Goal: Transaction & Acquisition: Purchase product/service

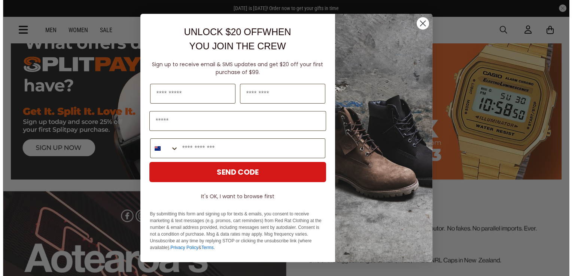
scroll to position [1763, 0]
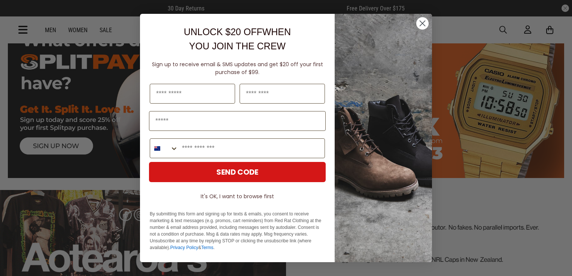
drag, startPoint x: 568, startPoint y: 23, endPoint x: 573, endPoint y: 179, distance: 155.9
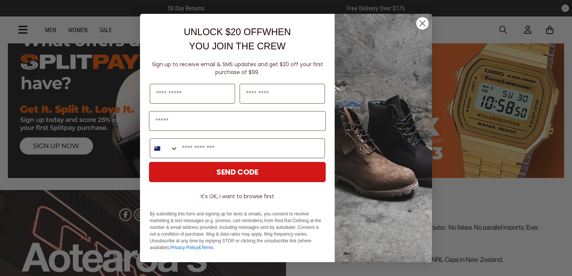
click at [422, 25] on circle "Close dialog" at bounding box center [422, 23] width 12 height 12
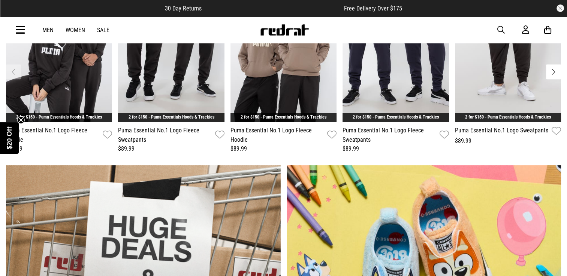
scroll to position [319, 0]
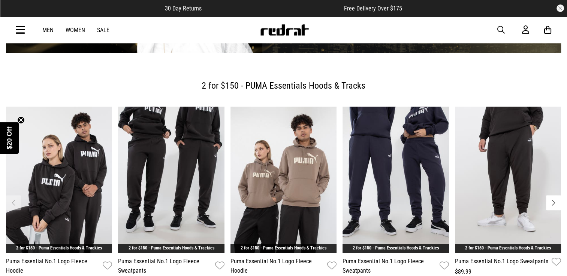
click at [112, 31] on div "Men Women Sale" at bounding box center [75, 30] width 79 height 7
click at [106, 29] on link "Sale" at bounding box center [103, 30] width 12 height 7
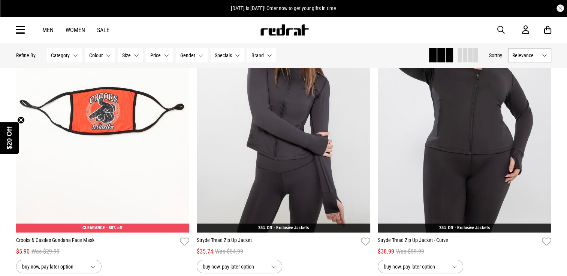
scroll to position [1939, 0]
